Goal: Check status: Check status

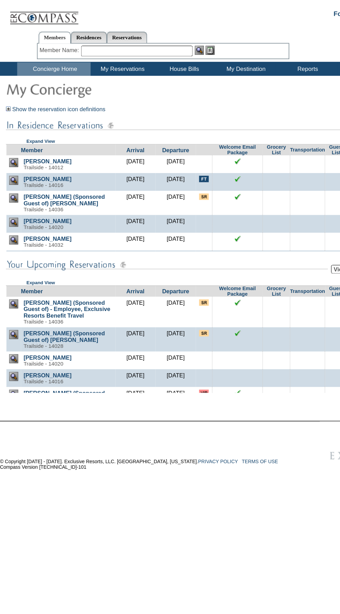
click at [168, 46] on td "My Destination" at bounding box center [159, 44] width 40 height 9
click at [169, 52] on td "View My Destination Details" at bounding box center [162, 53] width 45 height 7
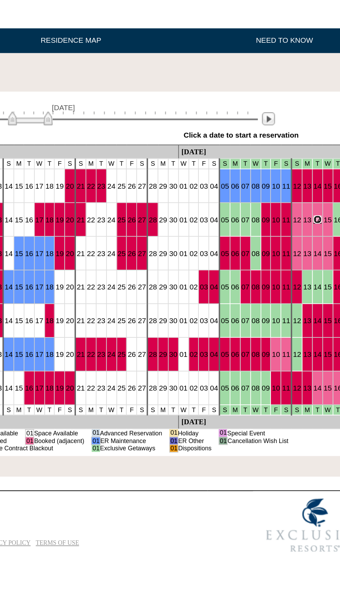
click at [302, 199] on link "14" at bounding box center [304, 201] width 4 height 4
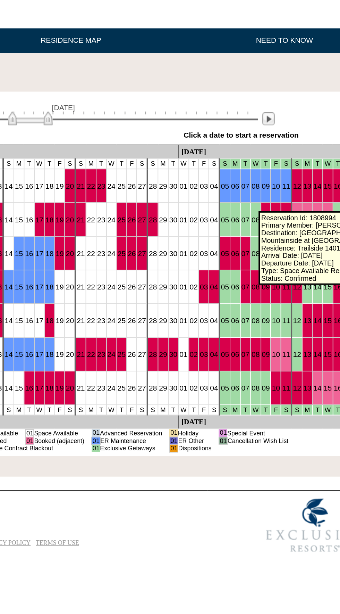
click at [302, 216] on link "14" at bounding box center [304, 218] width 4 height 4
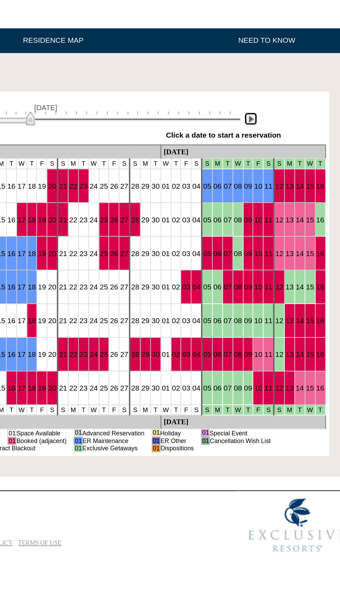
click at [281, 150] on img at bounding box center [279, 150] width 7 height 7
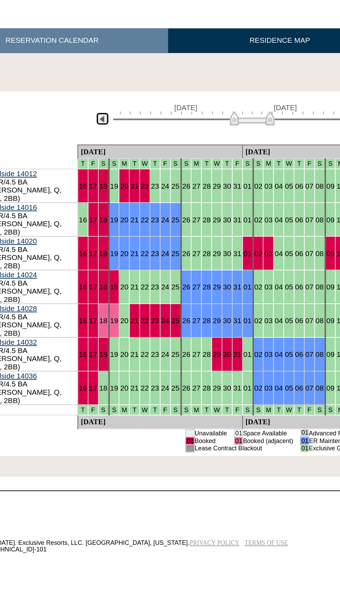
click at [89, 152] on img at bounding box center [89, 150] width 7 height 7
